Goal: Navigation & Orientation: Find specific page/section

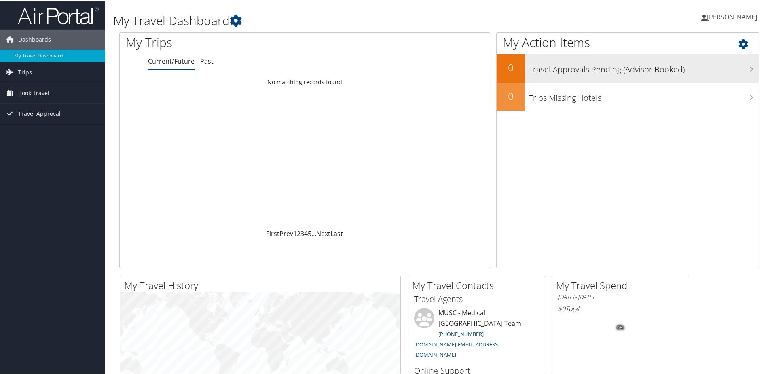
click at [587, 74] on div "Travel Approvals Pending (Advisor Booked)" at bounding box center [642, 67] width 234 height 28
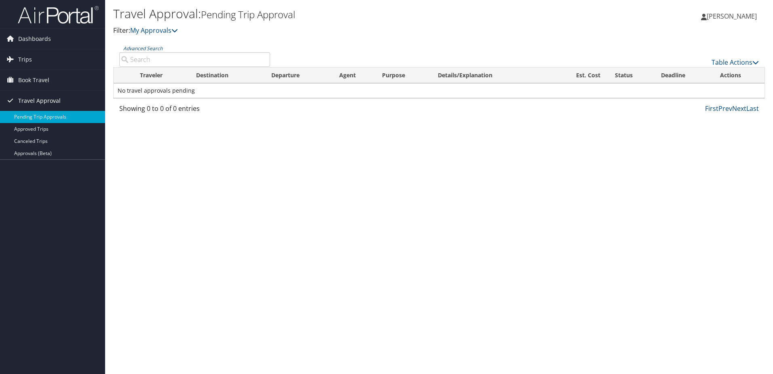
click at [44, 99] on span "Travel Approval" at bounding box center [39, 101] width 42 height 20
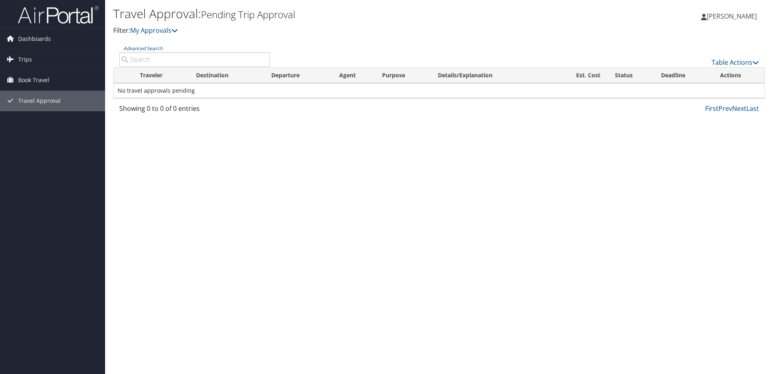
click at [183, 136] on div "Travel Approval: Pending Trip Approval Filter: My Approvals Brenda Bethune Bren…" at bounding box center [439, 187] width 668 height 374
click at [32, 101] on span "Travel Approval" at bounding box center [39, 101] width 42 height 20
click at [39, 57] on link "Trips" at bounding box center [52, 59] width 105 height 20
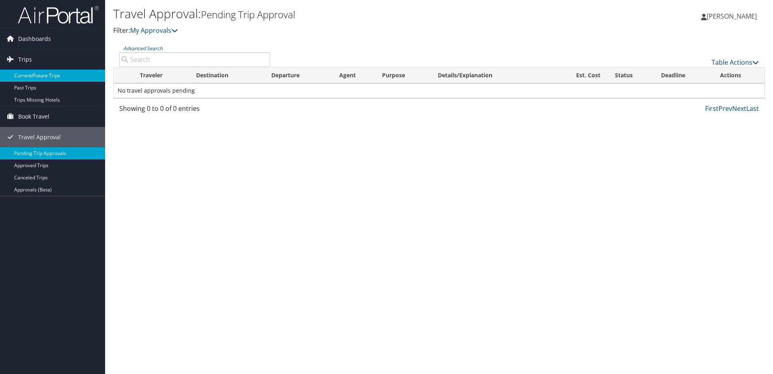
click at [46, 76] on link "Current/Future Trips" at bounding box center [52, 76] width 105 height 12
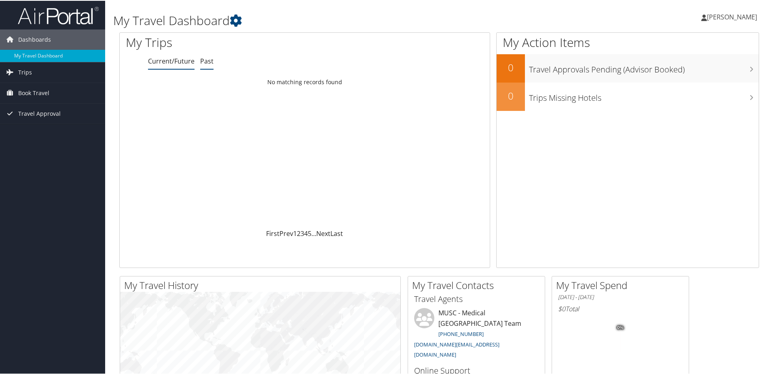
click at [205, 65] on li "Past" at bounding box center [206, 60] width 13 height 15
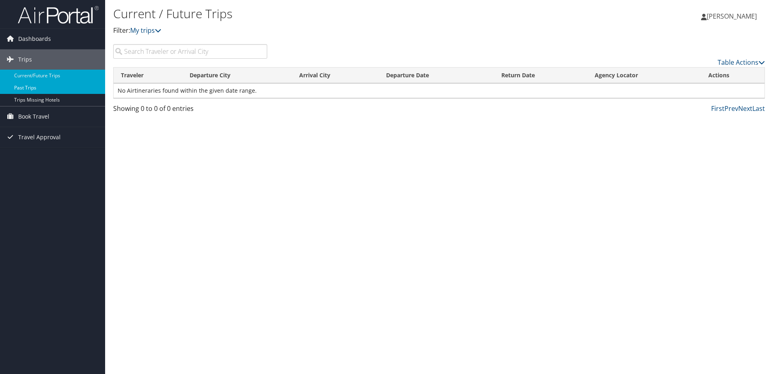
click at [41, 91] on link "Past Trips" at bounding box center [52, 88] width 105 height 12
click at [44, 97] on link "Trips Missing Hotels" at bounding box center [52, 100] width 105 height 12
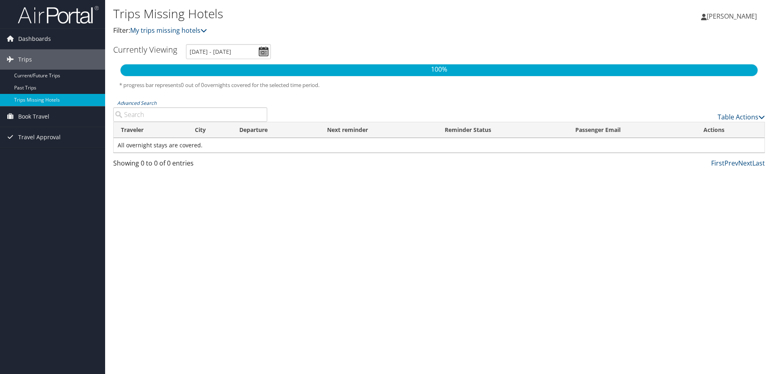
click at [69, 9] on img at bounding box center [58, 14] width 81 height 19
click at [43, 34] on span "Dashboards" at bounding box center [34, 39] width 33 height 20
